Goal: Information Seeking & Learning: Learn about a topic

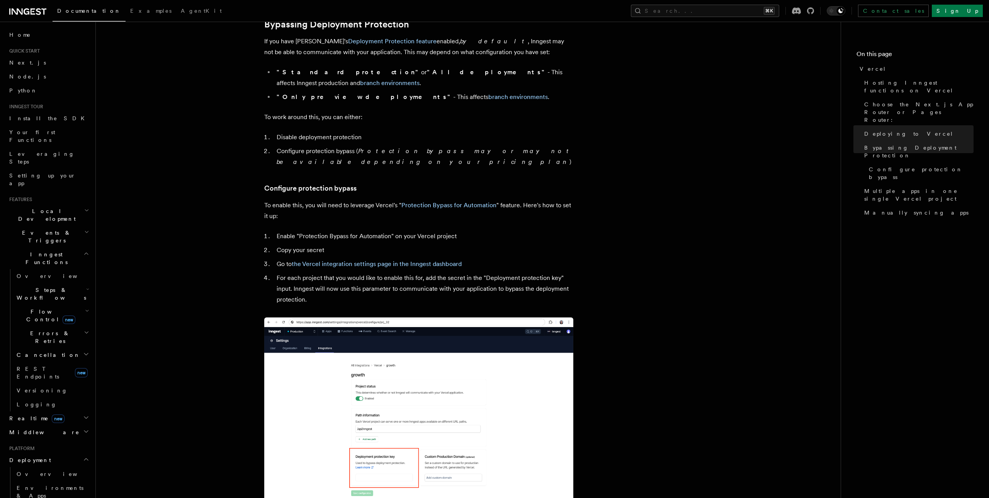
scroll to position [584, 0]
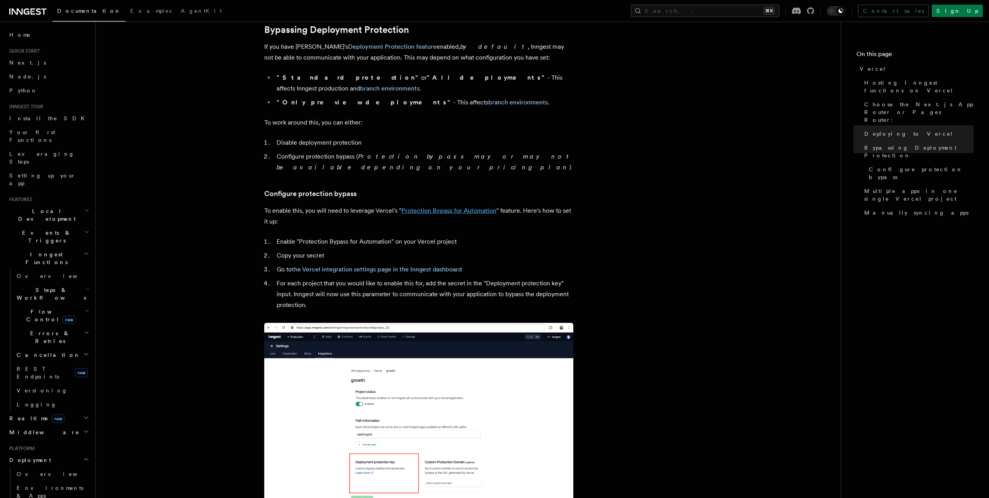
click at [422, 207] on link "Protection Bypass for Automation" at bounding box center [449, 210] width 95 height 7
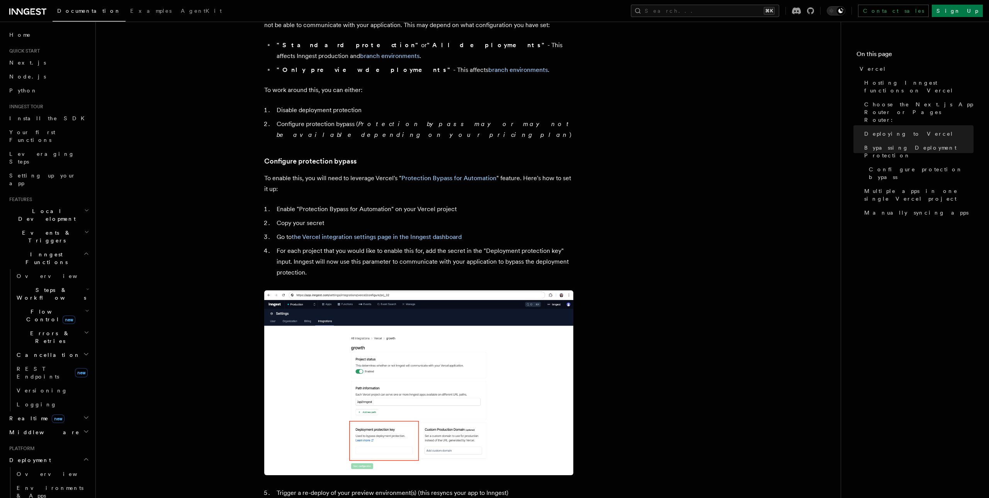
scroll to position [618, 0]
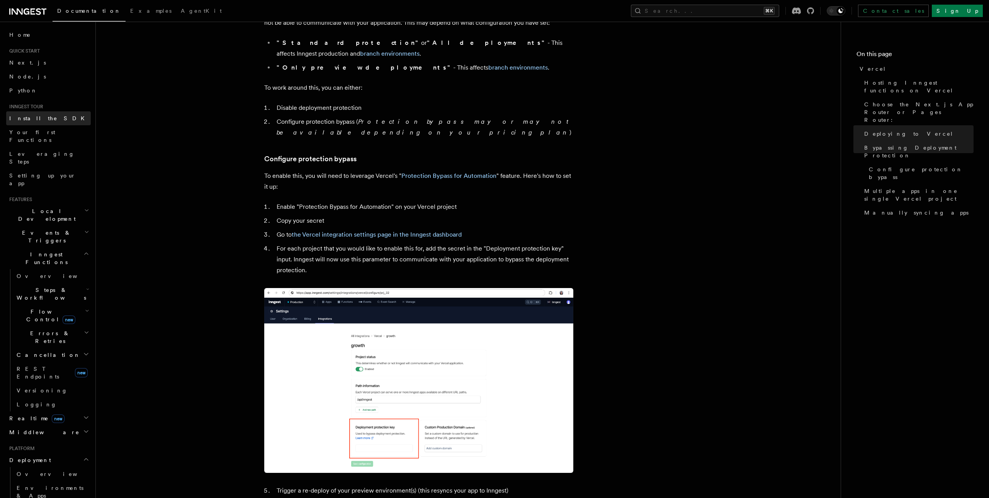
click at [40, 118] on span "Install the SDK" at bounding box center [49, 118] width 80 height 6
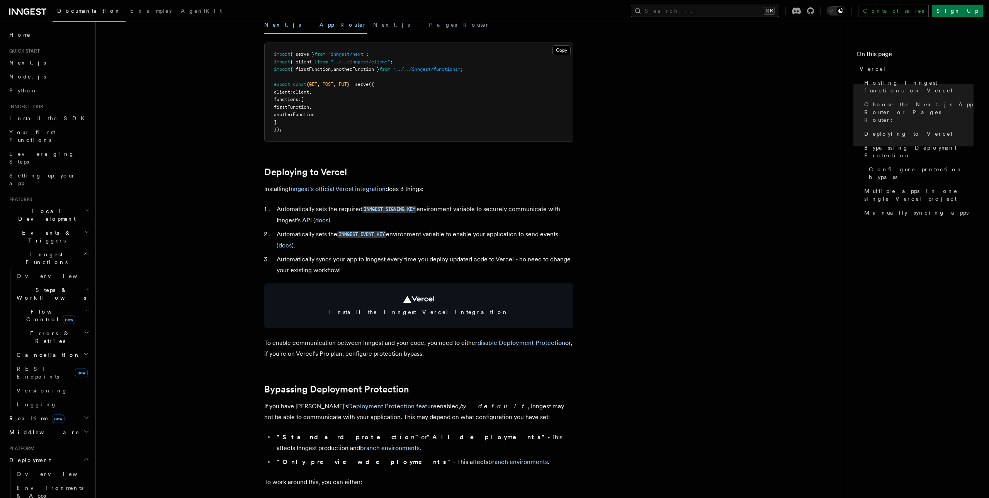
scroll to position [0, 0]
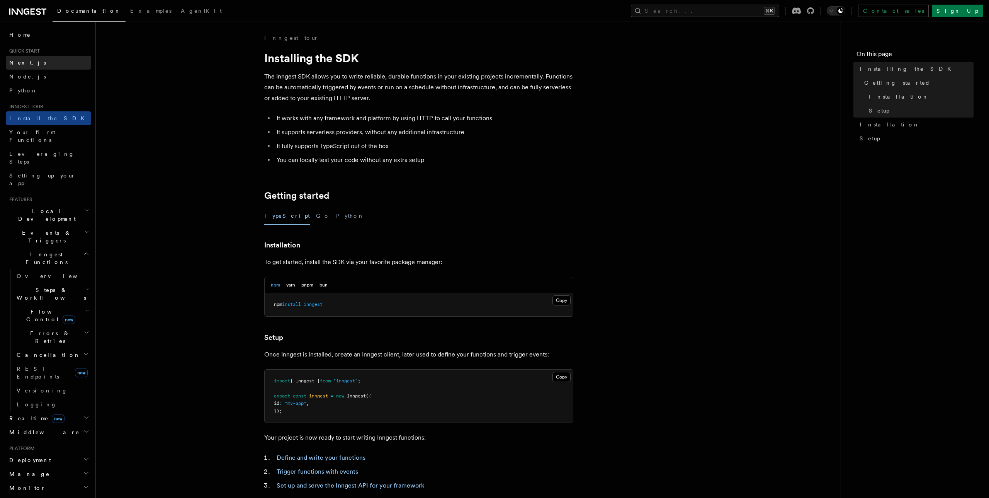
click at [23, 61] on span "Next.js" at bounding box center [27, 63] width 37 height 6
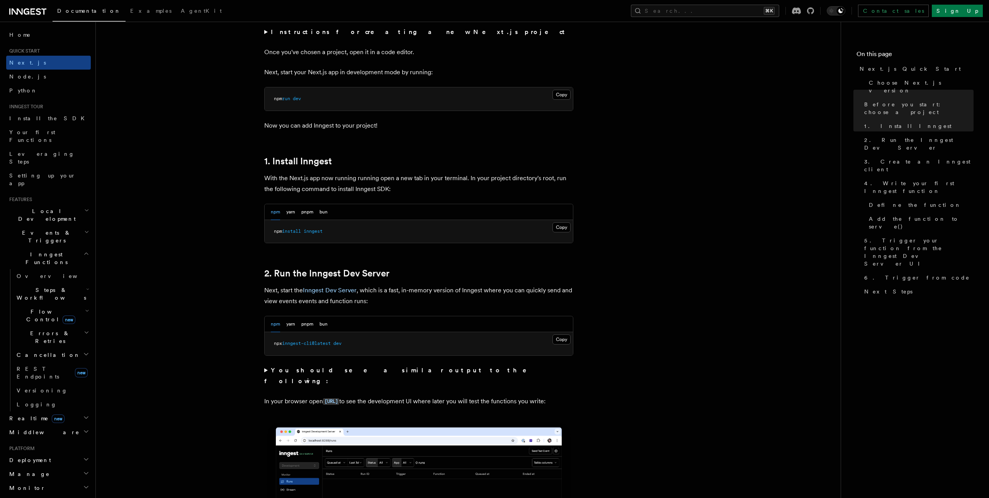
scroll to position [307, 0]
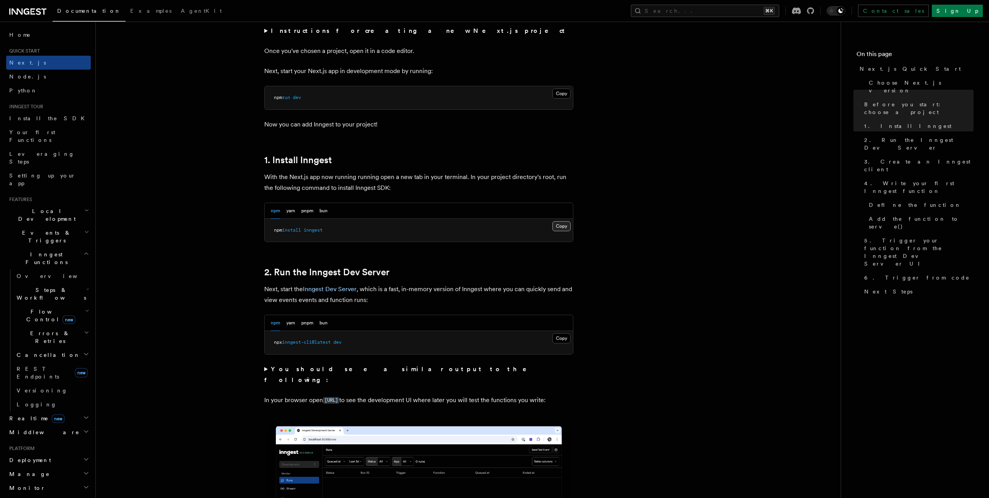
click at [560, 225] on button "Copy Copied" at bounding box center [562, 226] width 18 height 10
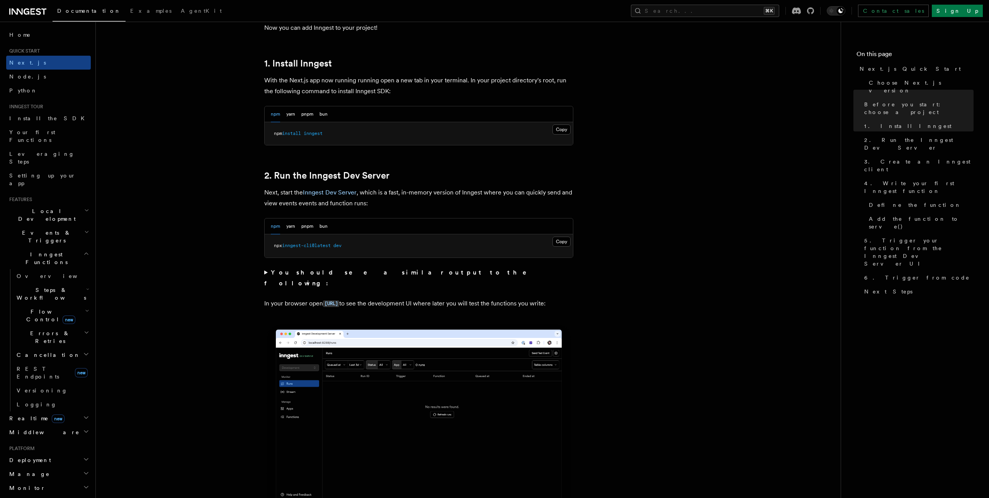
scroll to position [430, 0]
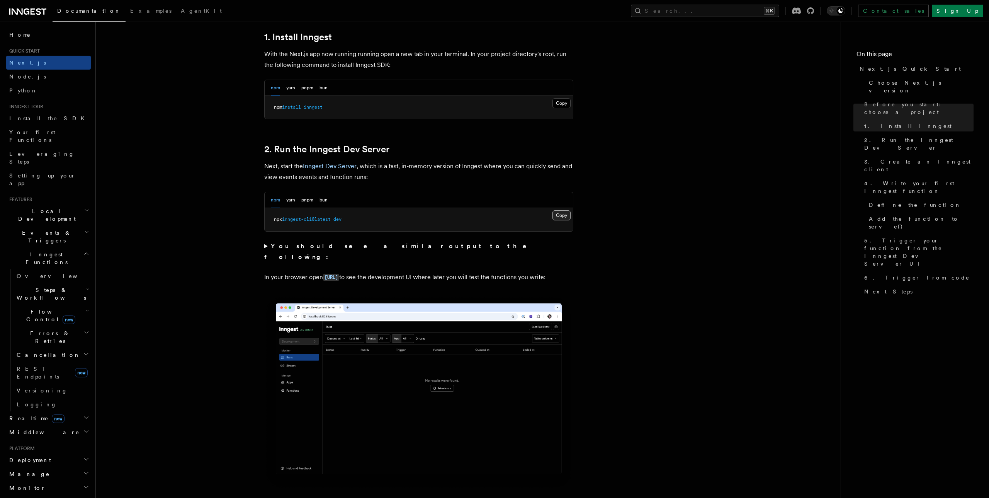
click at [559, 218] on button "Copy Copied" at bounding box center [562, 215] width 18 height 10
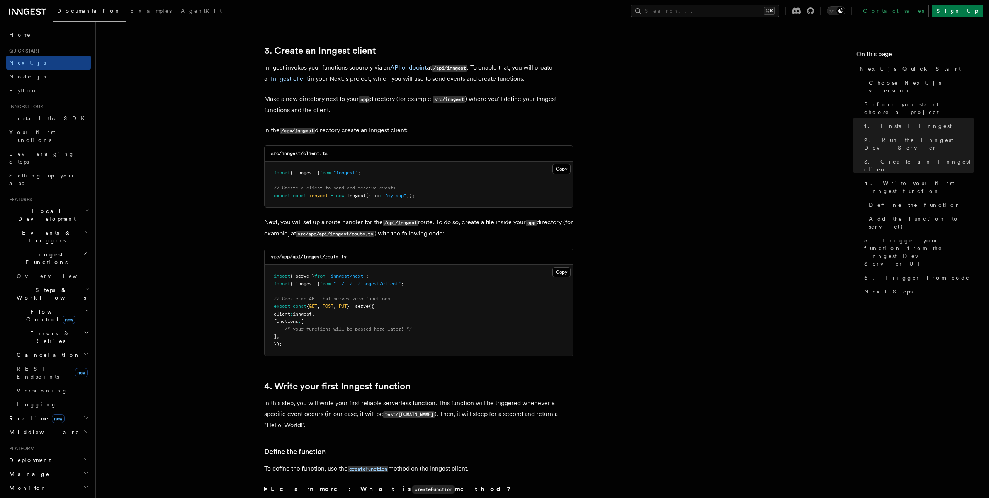
scroll to position [899, 0]
click at [564, 271] on button "Copy Copied" at bounding box center [562, 272] width 18 height 10
click at [560, 168] on button "Copy Copied" at bounding box center [562, 168] width 18 height 10
click at [565, 274] on button "Copy Copied" at bounding box center [562, 272] width 18 height 10
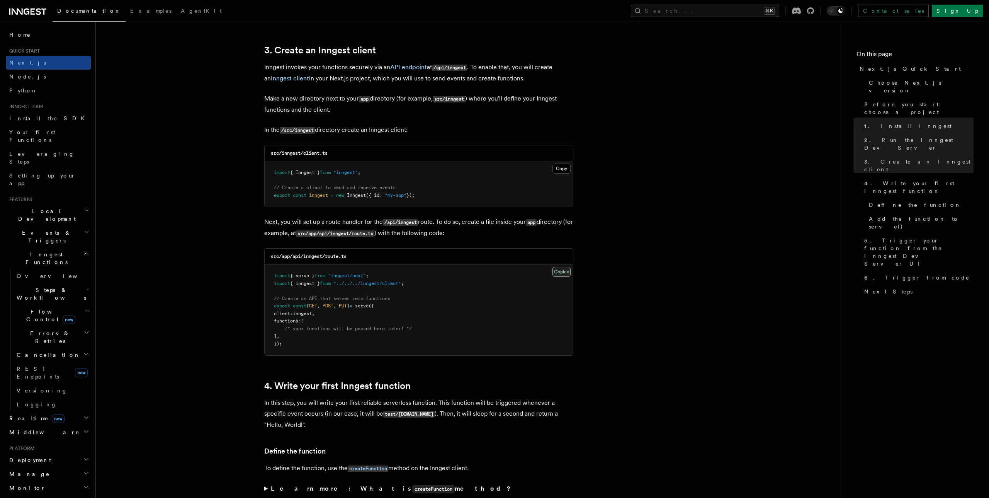
click at [565, 274] on button "Copy Copied" at bounding box center [562, 272] width 18 height 10
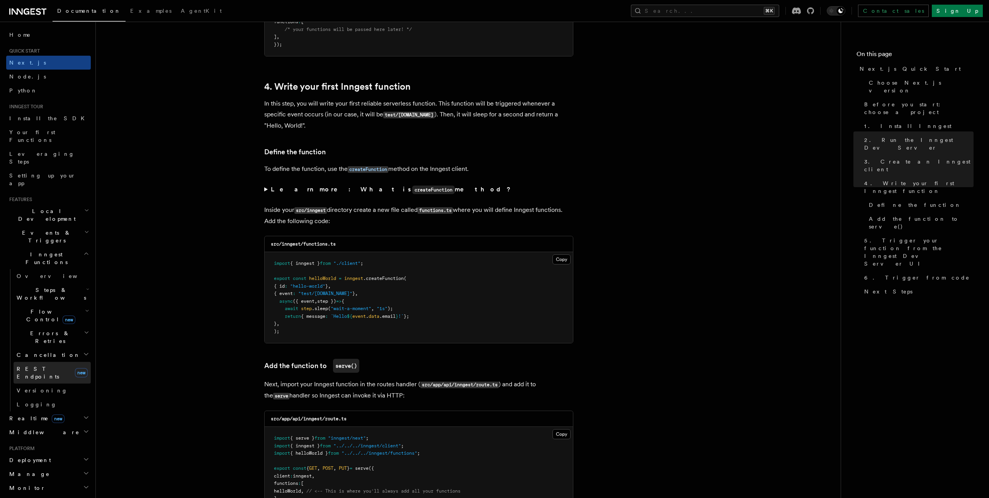
scroll to position [1202, 0]
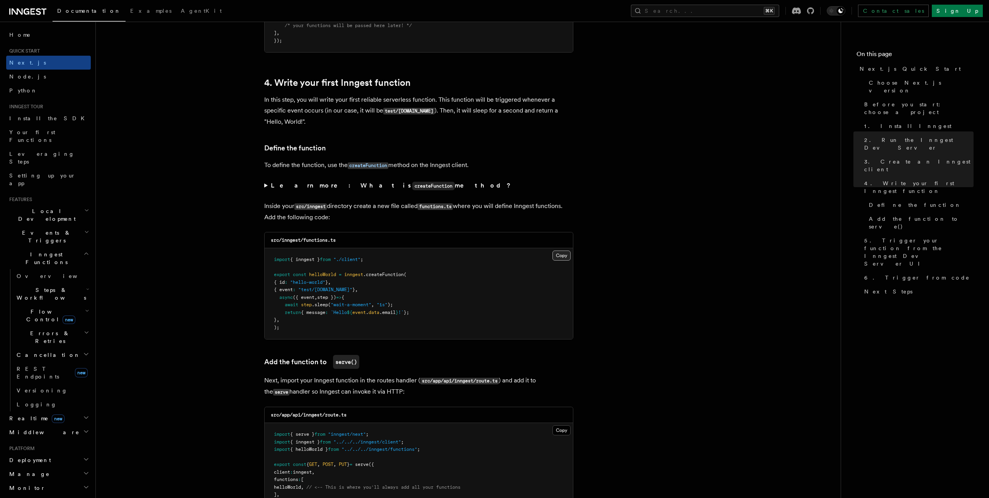
click at [565, 260] on button "Copy Copied" at bounding box center [562, 255] width 18 height 10
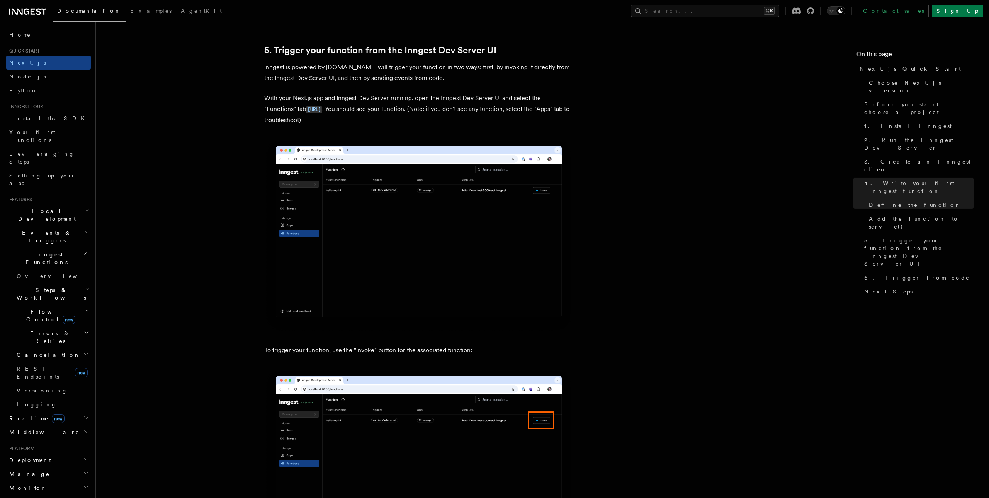
scroll to position [1879, 0]
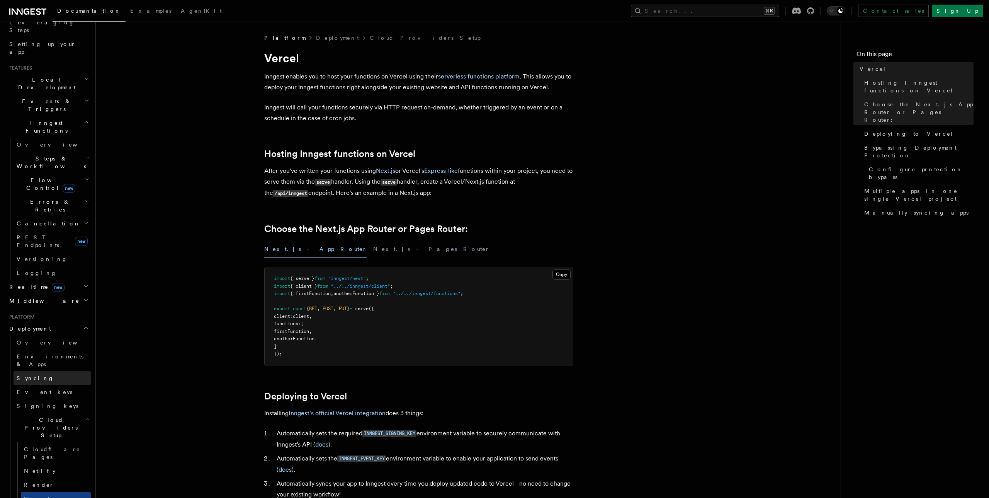
scroll to position [133, 0]
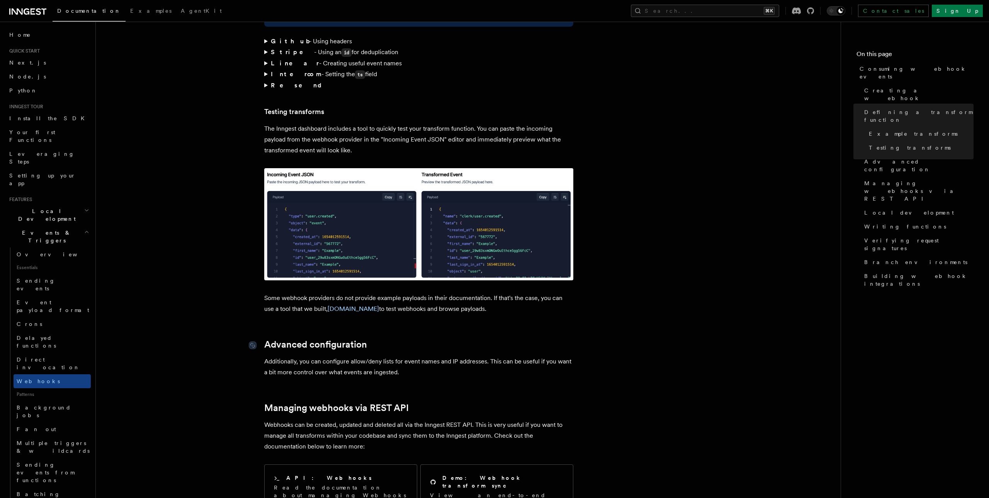
scroll to position [1258, 0]
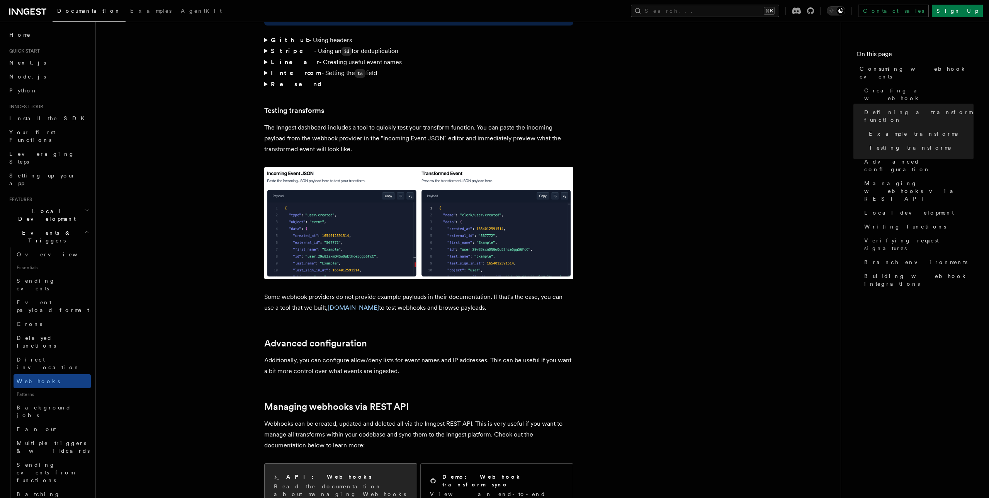
click at [349, 482] on p "Read the documentation about managing Webhooks via the Inngest REST API" at bounding box center [341, 497] width 134 height 31
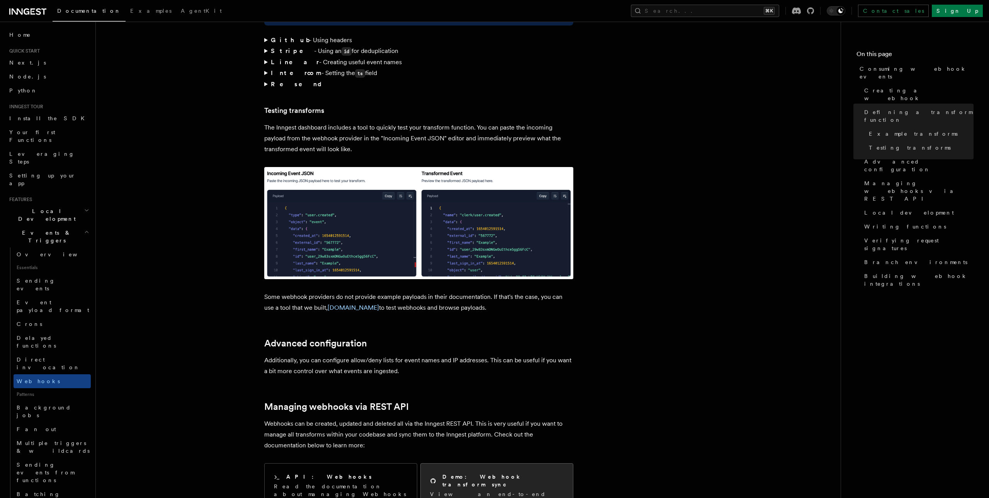
click at [446, 490] on p "View an end-to-end example of how to test and sync Webhooks in your codebase." at bounding box center [497, 505] width 134 height 31
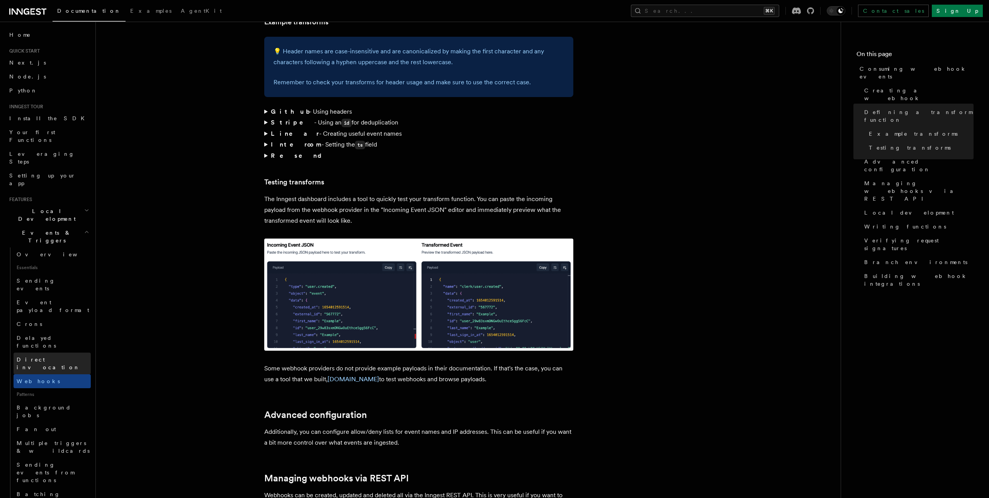
scroll to position [1184, 0]
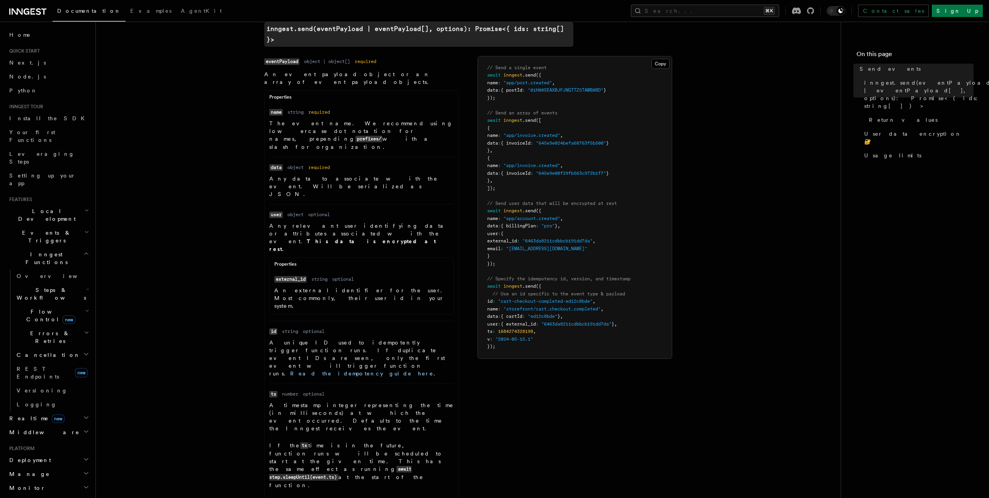
scroll to position [257, 0]
click at [237, 166] on article "References TypeScript SDK Send events Send events to Inngest. Functions with ma…" at bounding box center [468, 489] width 720 height 1424
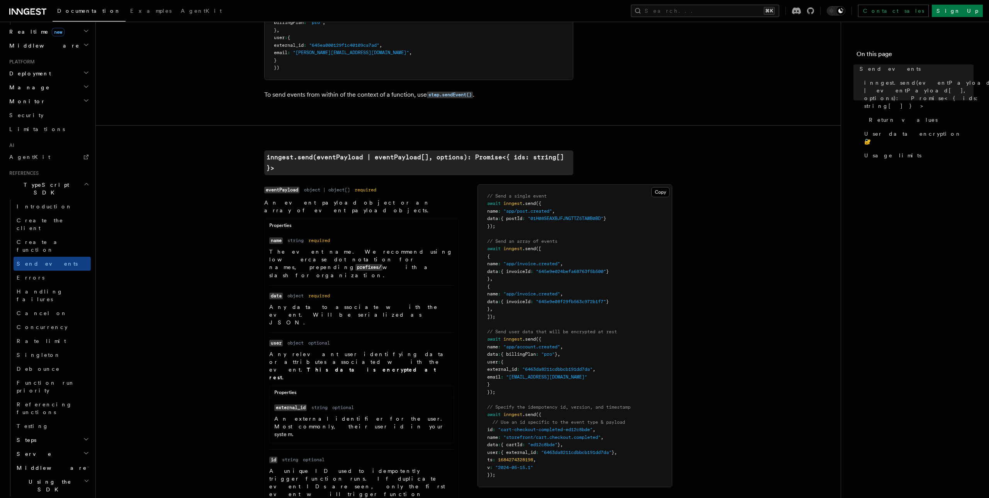
scroll to position [0, 0]
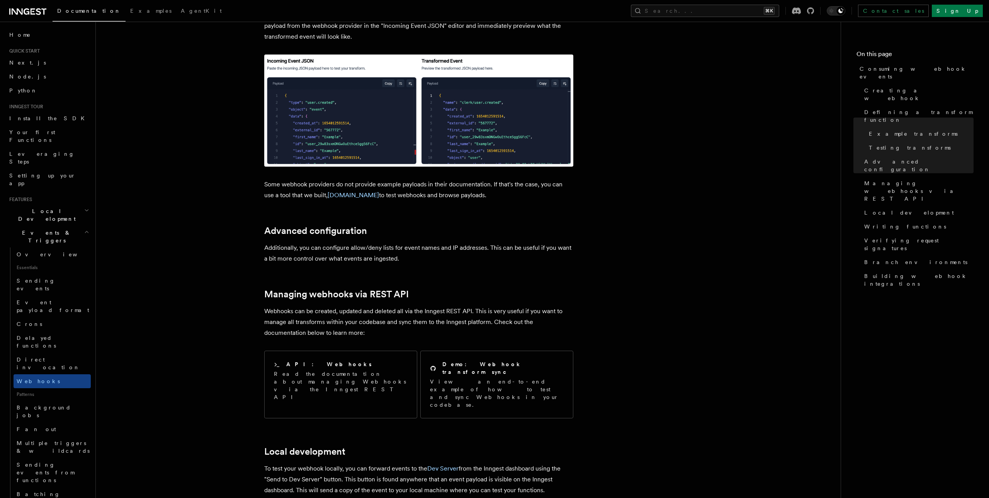
scroll to position [109, 0]
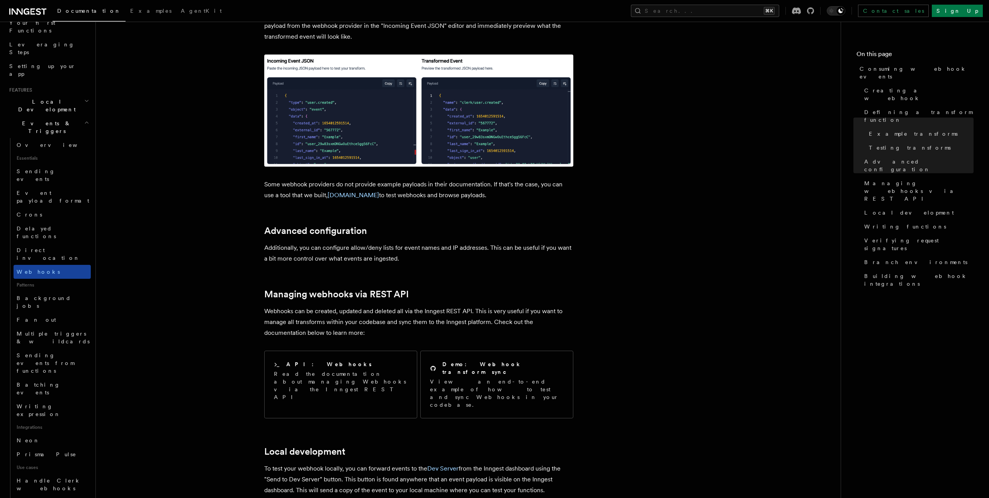
click at [35, 269] on span "Webhooks" at bounding box center [38, 272] width 43 height 6
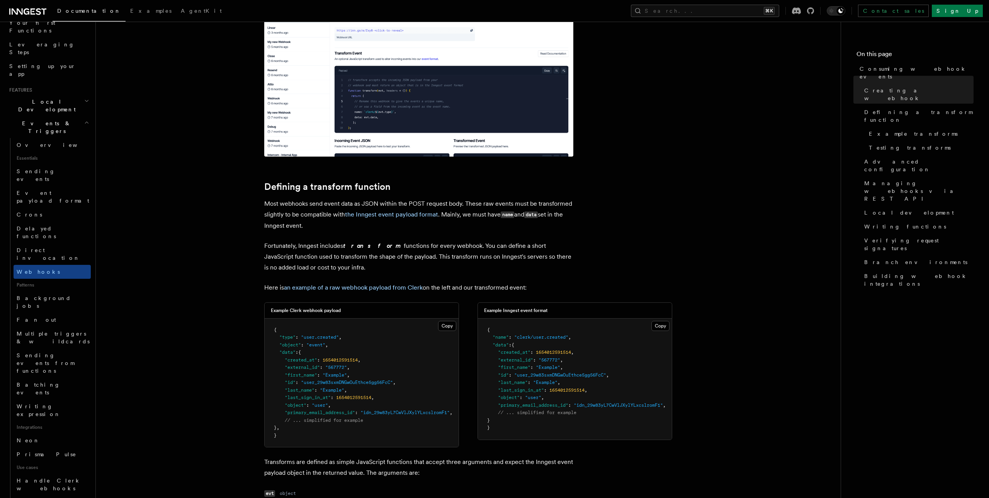
scroll to position [400, 0]
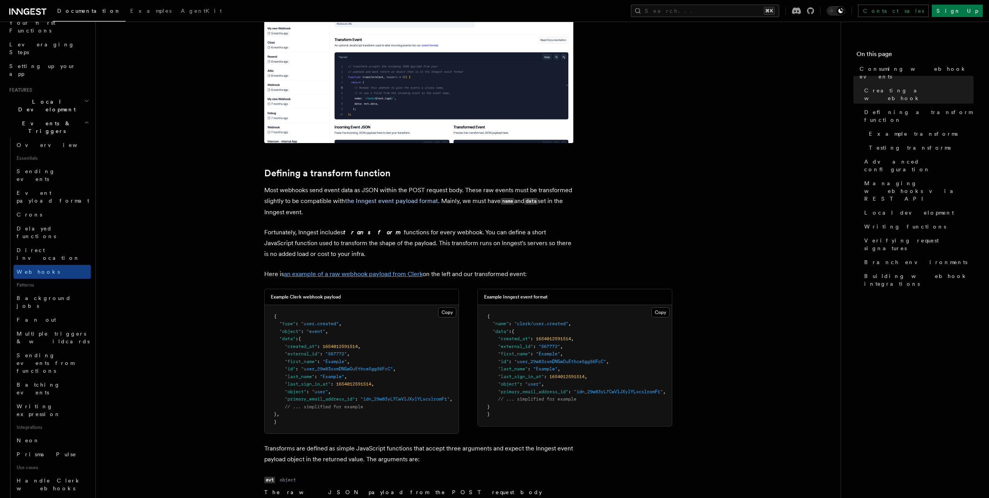
click at [388, 276] on link "an example of a raw webhook payload from Clerk" at bounding box center [353, 273] width 139 height 7
click at [46, 477] on span "Handle Clerk webhooks" at bounding box center [49, 484] width 65 height 14
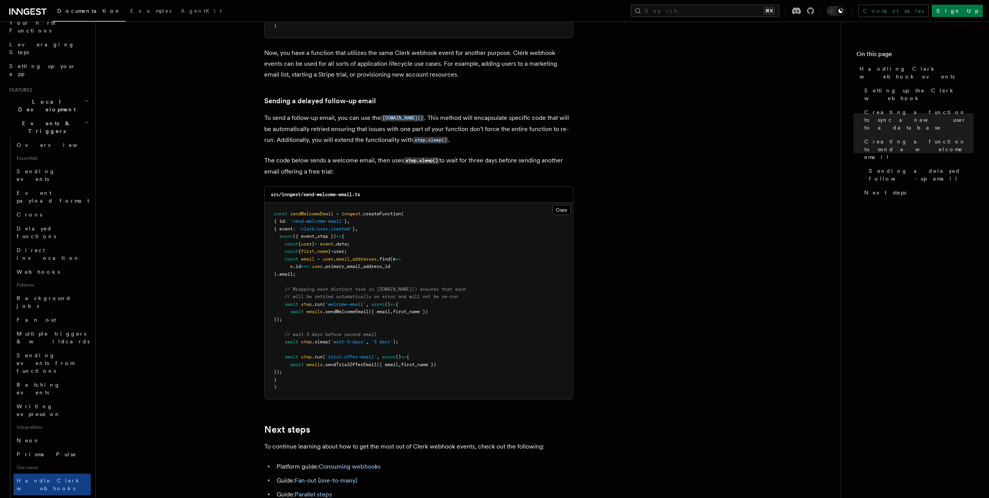
scroll to position [2421, 0]
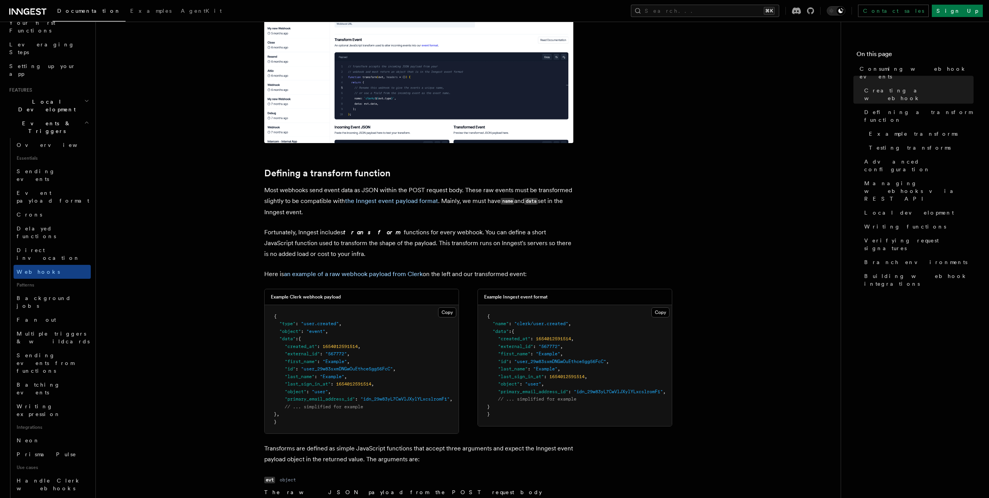
scroll to position [944, 0]
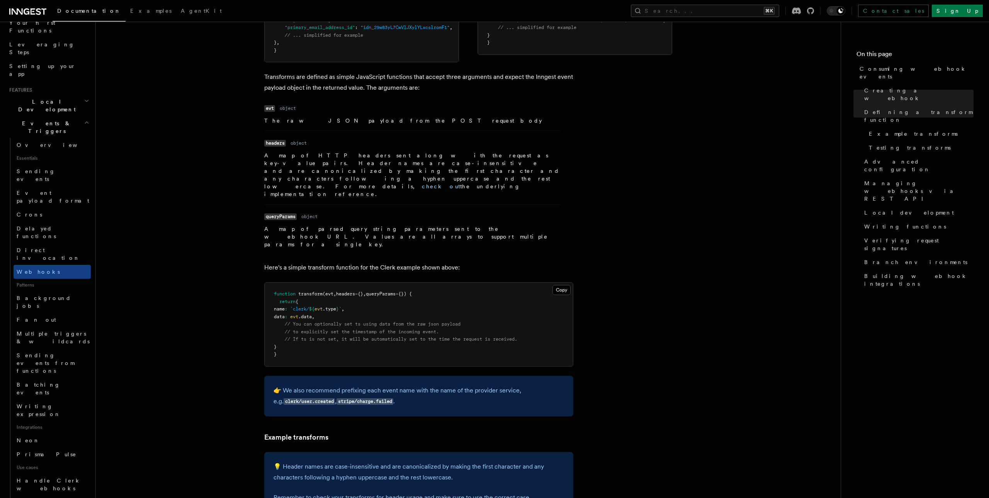
scroll to position [772, 0]
click at [555, 284] on button "Copy Copied" at bounding box center [562, 289] width 18 height 10
click at [558, 284] on button "Copy Copied" at bounding box center [562, 289] width 18 height 10
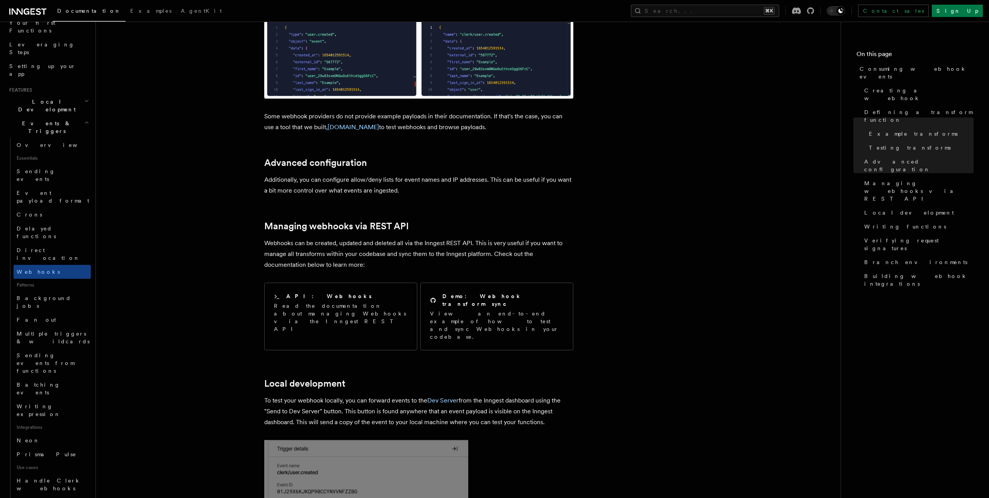
scroll to position [1450, 0]
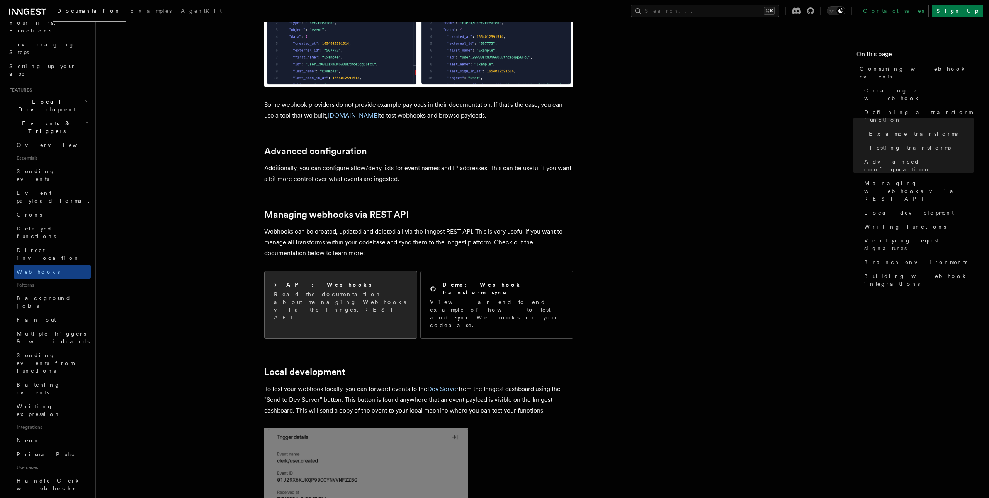
click at [314, 277] on div "API: Webhooks Read the documentation about managing Webhooks via the Inngest RE…" at bounding box center [341, 300] width 152 height 59
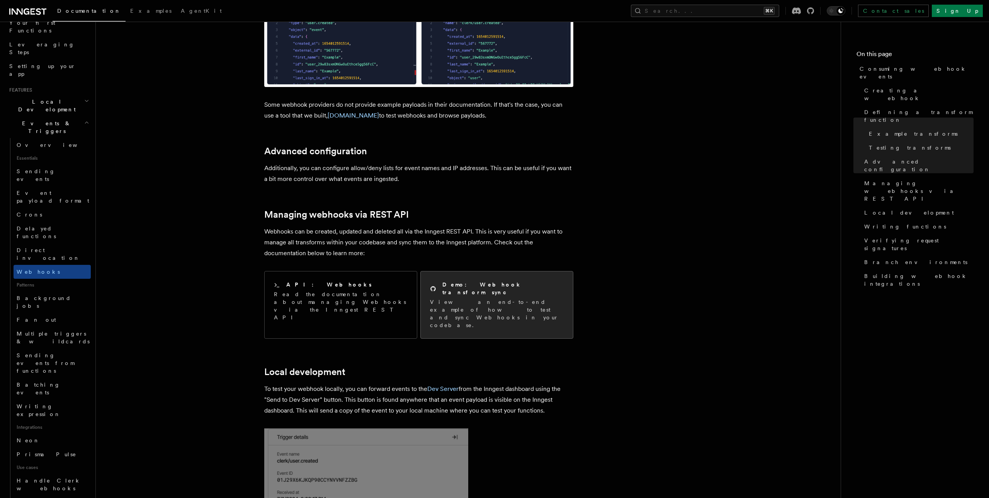
click at [490, 271] on div "Demo: Webhook transform sync View an end-to-end example of how to test and sync…" at bounding box center [497, 304] width 152 height 67
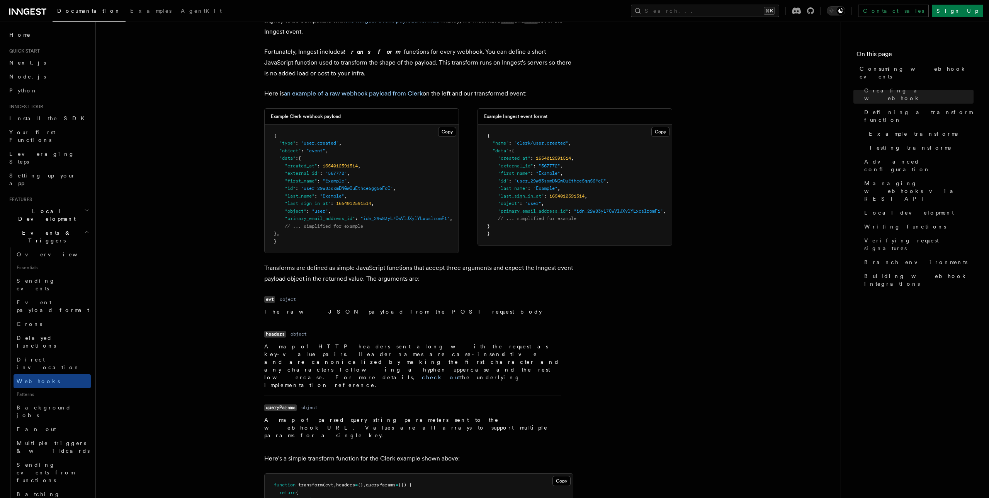
scroll to position [582, 0]
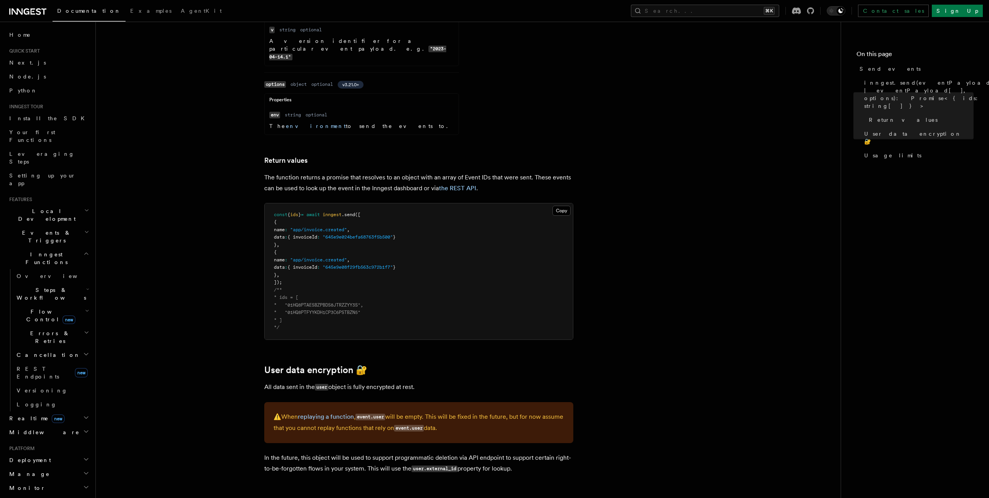
scroll to position [795, 0]
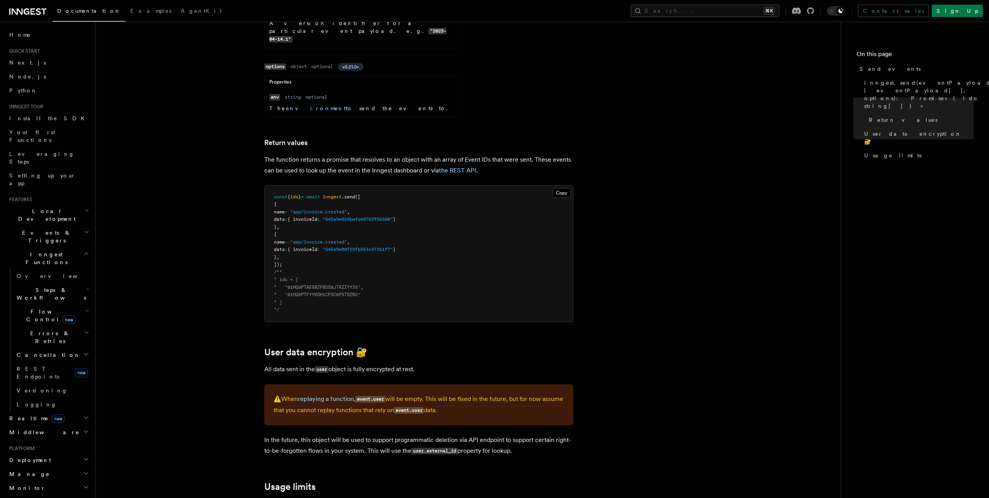
click at [39, 229] on span "Events & Triggers" at bounding box center [45, 236] width 78 height 15
click at [34, 374] on link "Webhooks" at bounding box center [52, 381] width 77 height 14
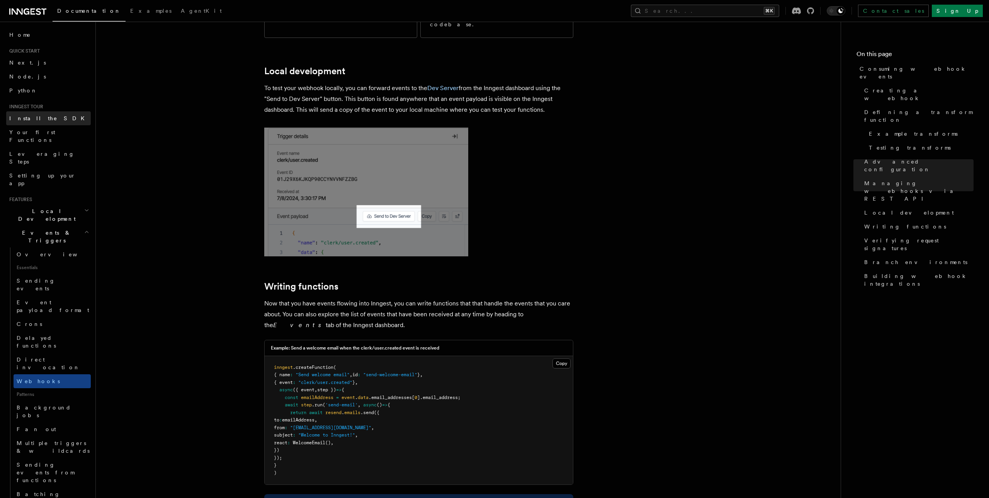
scroll to position [1744, 0]
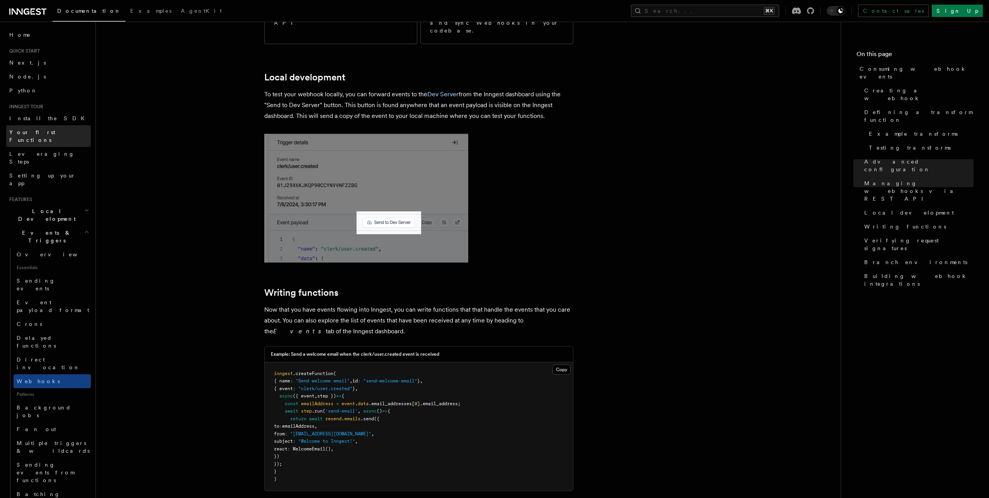
click at [43, 133] on span "Your first Functions" at bounding box center [32, 136] width 46 height 14
drag, startPoint x: 280, startPoint y: 336, endPoint x: 397, endPoint y: 336, distance: 116.3
click at [397, 362] on pre "inngest .createFunction ( { name : "Send welcome email" , id : "send-welcome-em…" at bounding box center [419, 426] width 308 height 129
copy span "{ event : "clerk/user.created" } ,"
click at [293, 362] on pre "inngest .createFunction ( { name : "Send welcome email" , id : "send-welcome-em…" at bounding box center [419, 426] width 308 height 129
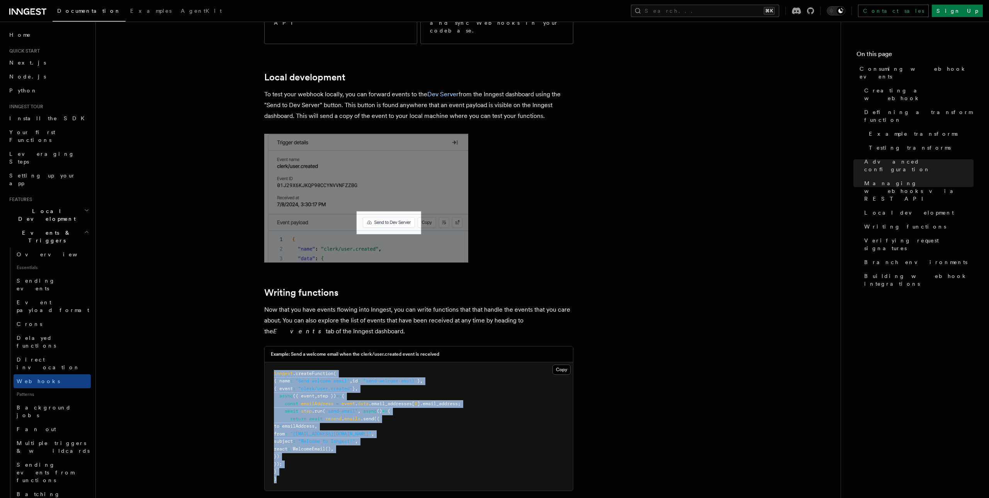
drag, startPoint x: 273, startPoint y: 320, endPoint x: 317, endPoint y: 430, distance: 118.1
click at [317, 430] on pre "inngest .createFunction ( { name : "Send welcome email" , id : "send-welcome-em…" at bounding box center [419, 426] width 308 height 129
copy code "inngest .createFunction ( { name : "Send welcome email" , id : "send-welcome-em…"
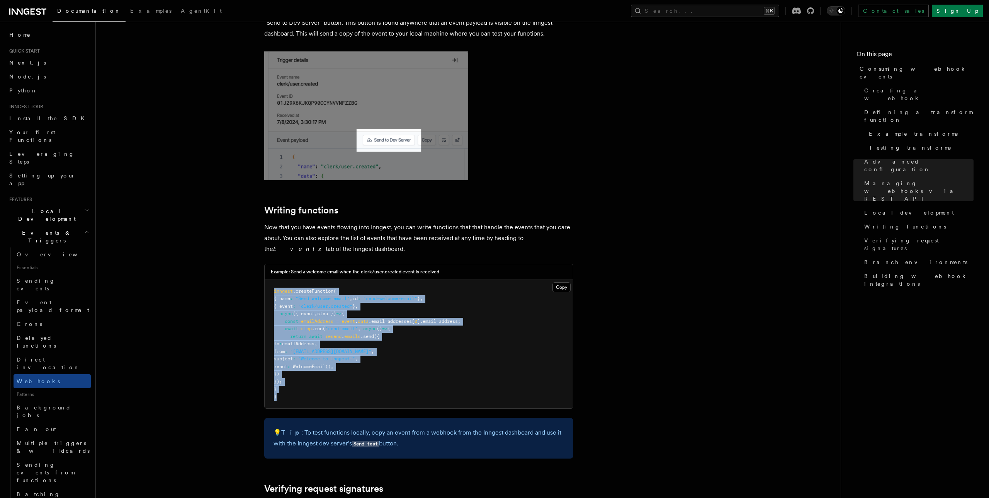
scroll to position [1829, 0]
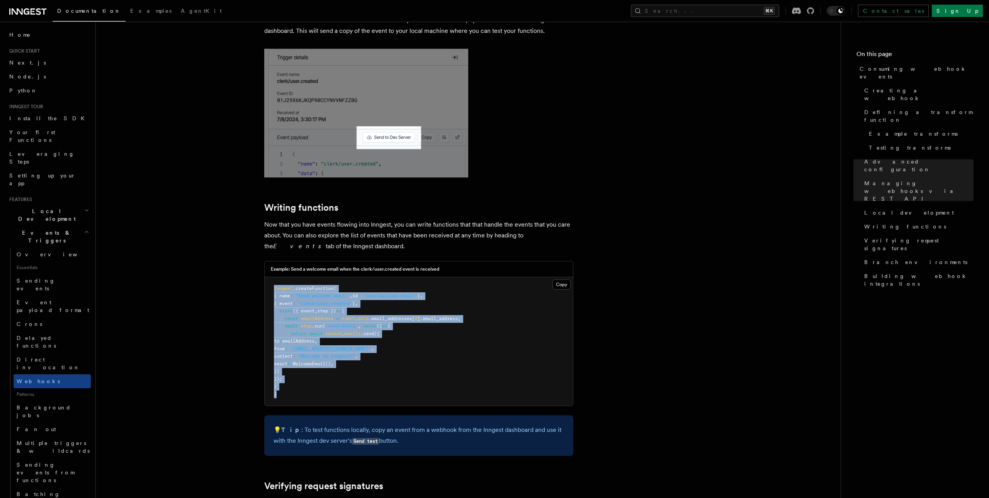
click at [364, 288] on pre "inngest .createFunction ( { name : "Send welcome email" , id : "send-welcome-em…" at bounding box center [419, 341] width 308 height 129
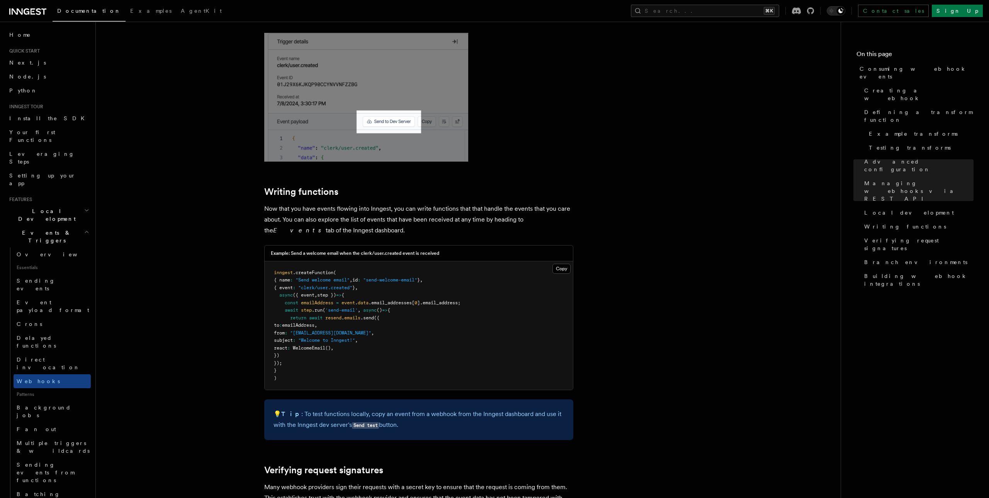
scroll to position [1843, 0]
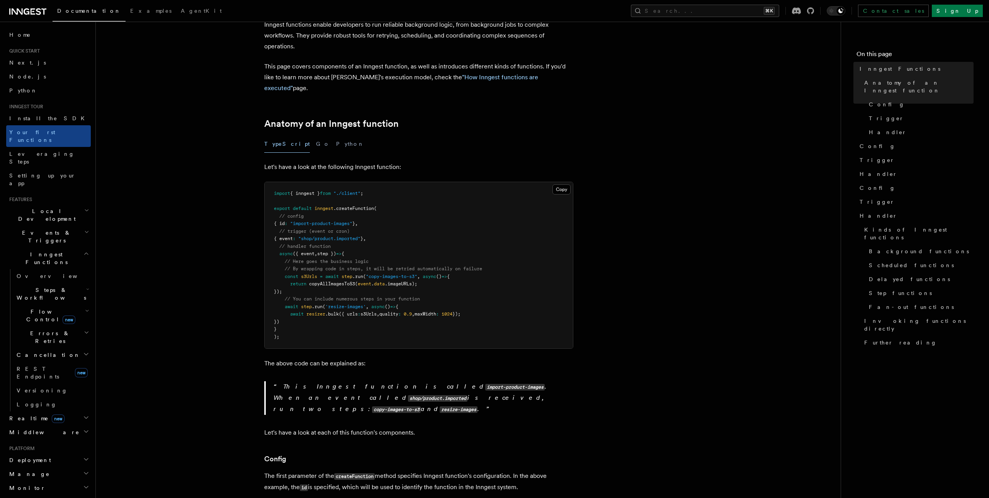
scroll to position [55, 0]
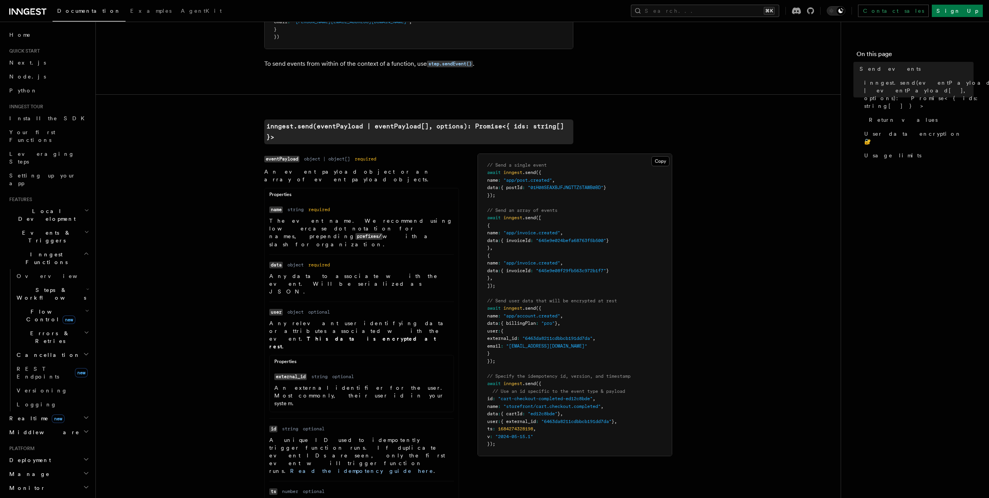
scroll to position [184, 0]
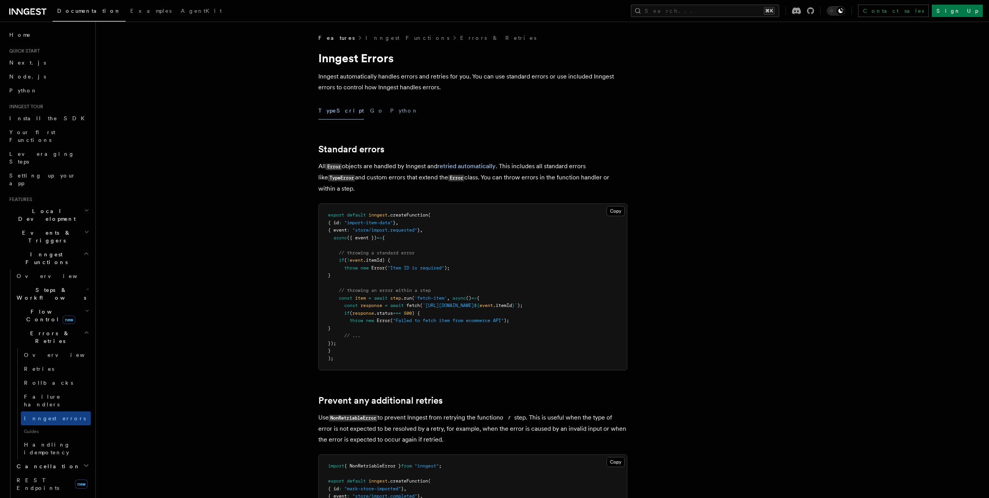
click at [343, 416] on code "NonRetriableError" at bounding box center [353, 418] width 49 height 7
copy code "NonRetriableError"
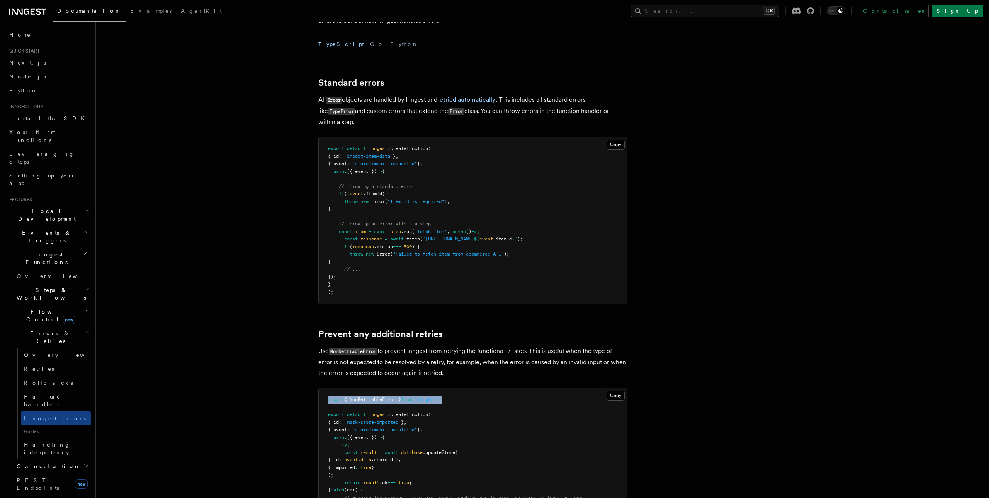
drag, startPoint x: 465, startPoint y: 402, endPoint x: 324, endPoint y: 398, distance: 141.5
click at [324, 398] on pre "import { NonRetriableError } from "inngest" ; export default inngest .createFun…" at bounding box center [473, 463] width 308 height 151
copy span "import { NonRetriableError } from "inngest" ;"
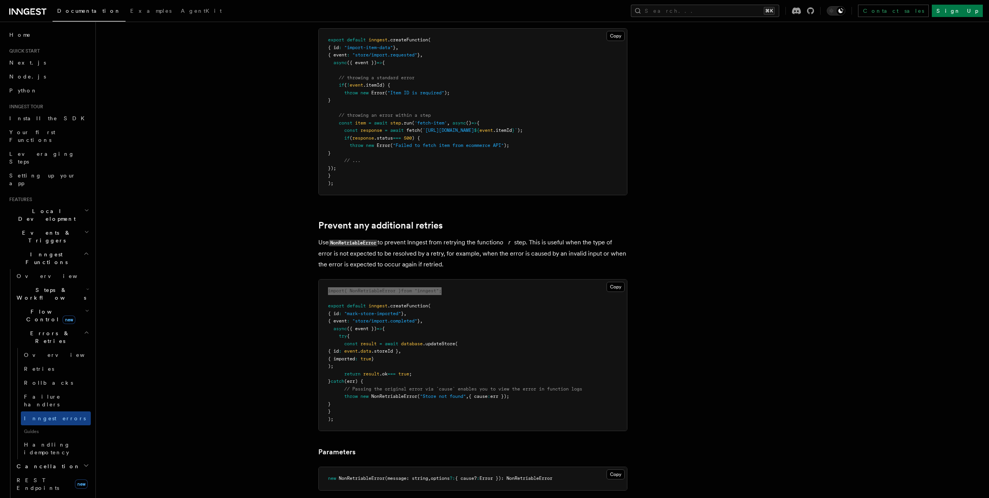
scroll to position [196, 0]
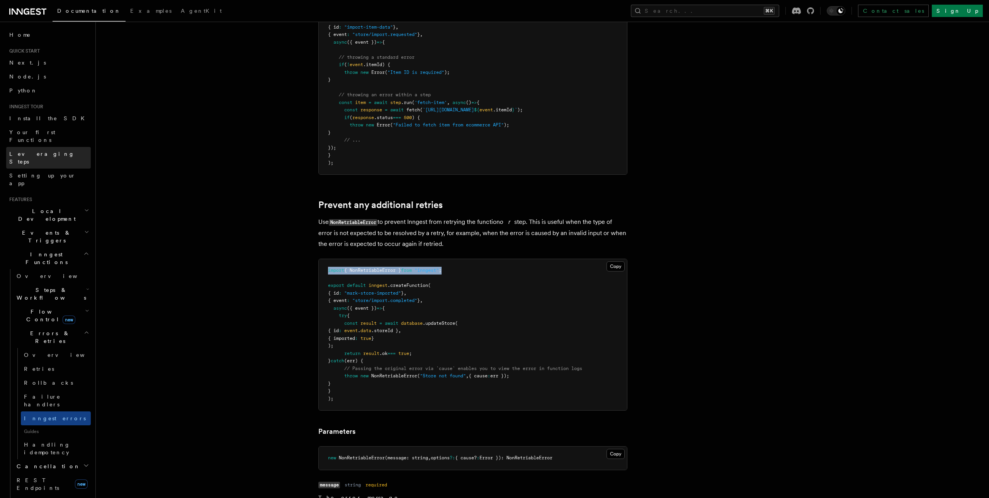
click at [39, 150] on link "Leveraging Steps" at bounding box center [48, 158] width 85 height 22
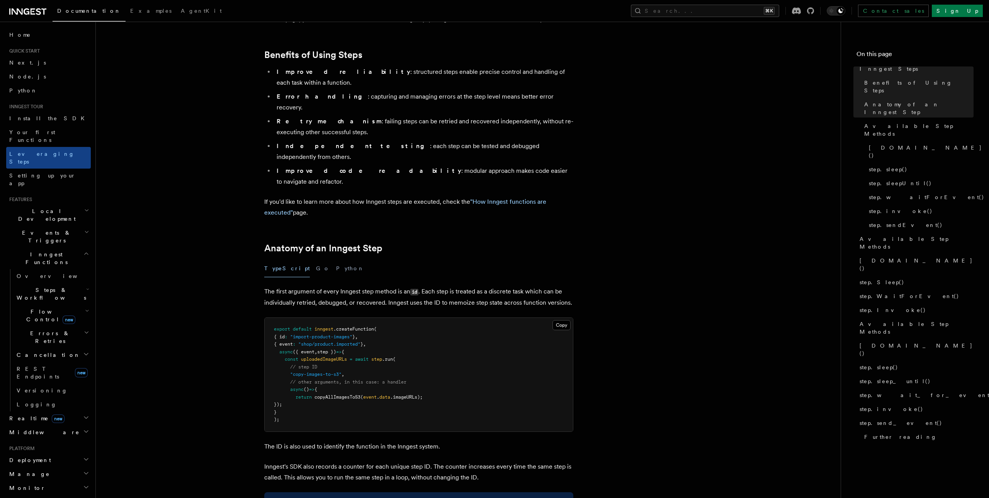
scroll to position [146, 0]
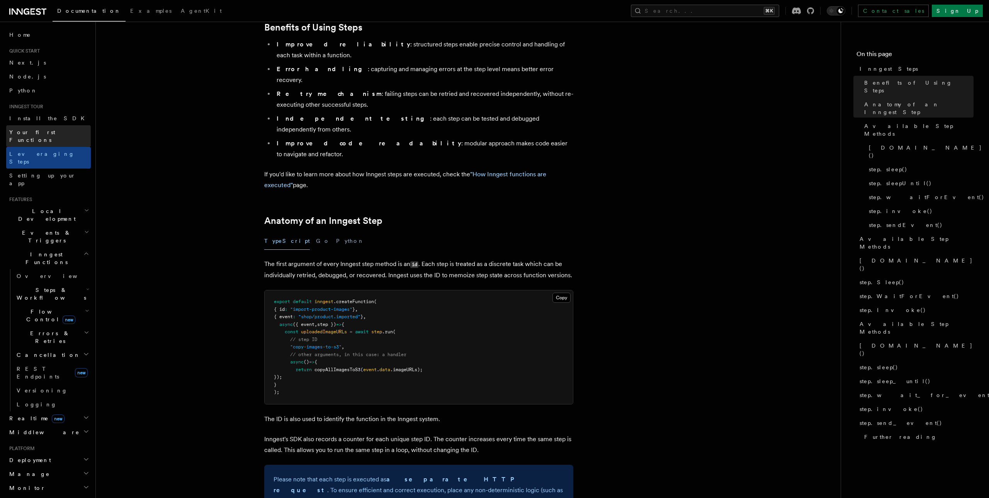
click at [51, 134] on span "Your first Functions" at bounding box center [32, 136] width 46 height 14
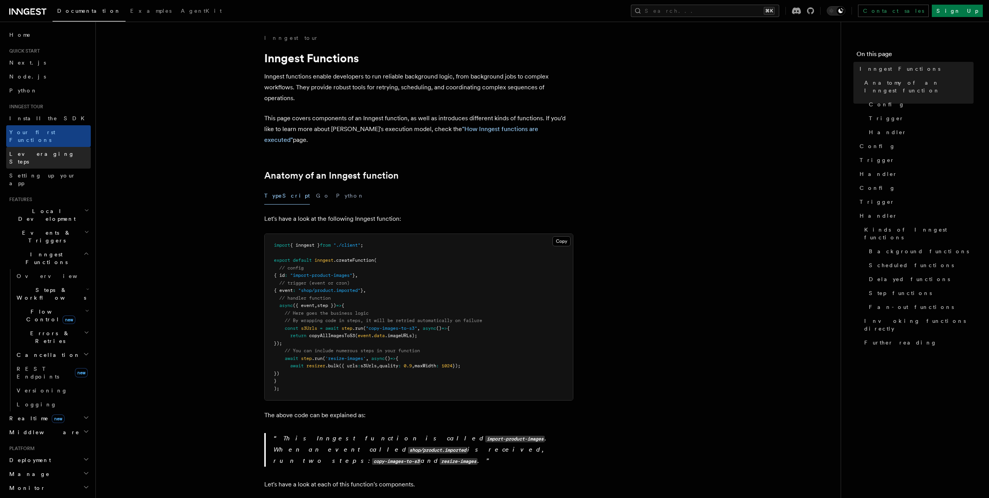
click at [29, 151] on span "Leveraging Steps" at bounding box center [41, 158] width 65 height 14
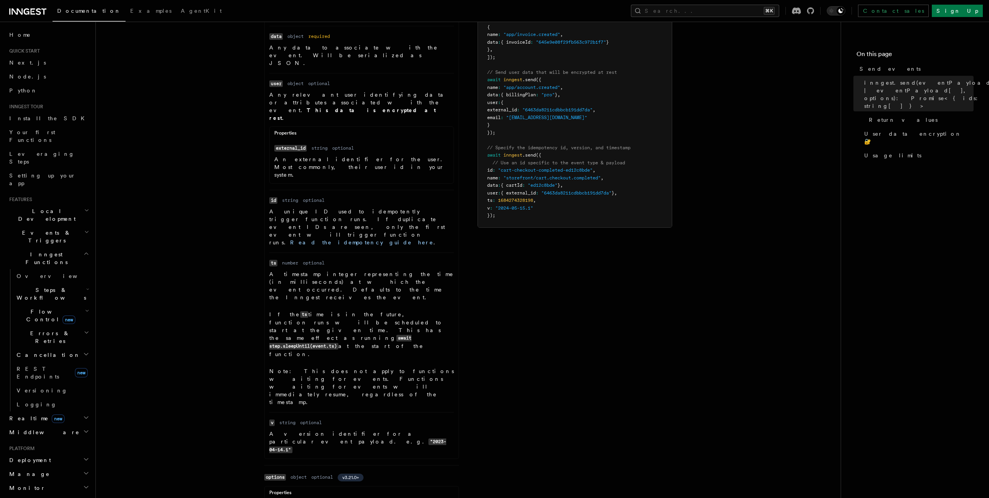
scroll to position [387, 0]
